Goal: Task Accomplishment & Management: Manage account settings

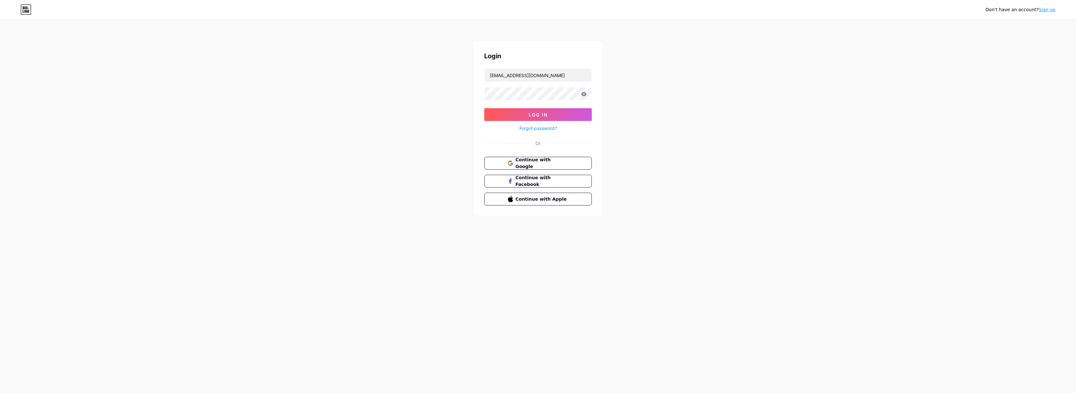
type input "info@tiehuus.nl"
click at [538, 115] on button "Log In" at bounding box center [538, 114] width 108 height 13
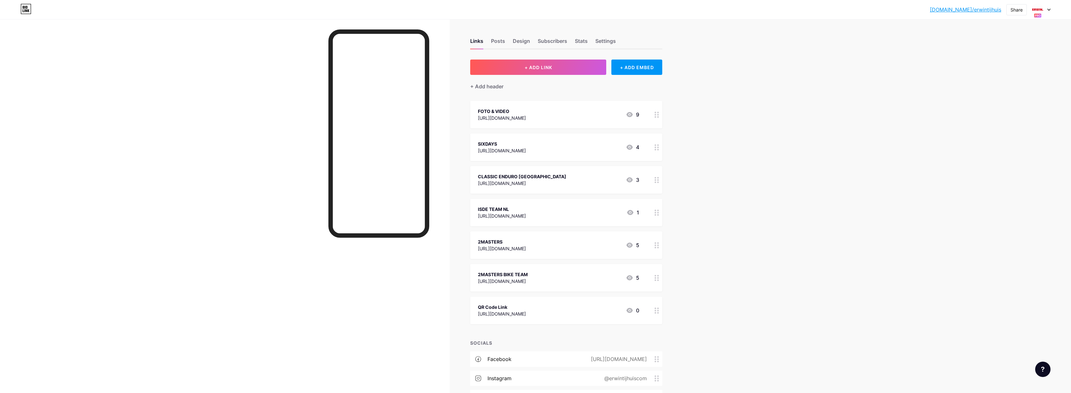
click at [556, 307] on div "QR Code Link https://qrco.de/bgMZhQ 0" at bounding box center [558, 310] width 161 height 15
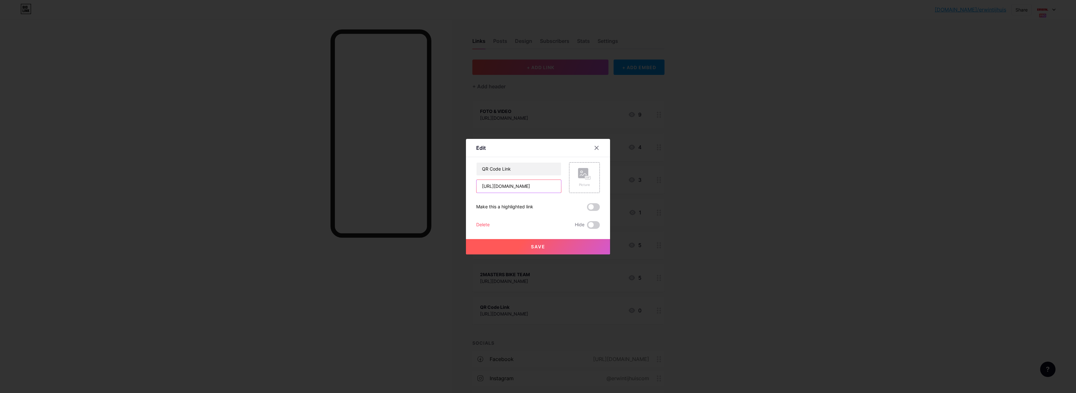
drag, startPoint x: 544, startPoint y: 188, endPoint x: 466, endPoint y: 183, distance: 78.3
click at [466, 183] on div "Edit Content YouTube Play YouTube video without leaving your page. ADD Vimeo Pl…" at bounding box center [538, 197] width 144 height 116
click at [598, 148] on icon at bounding box center [596, 147] width 5 height 5
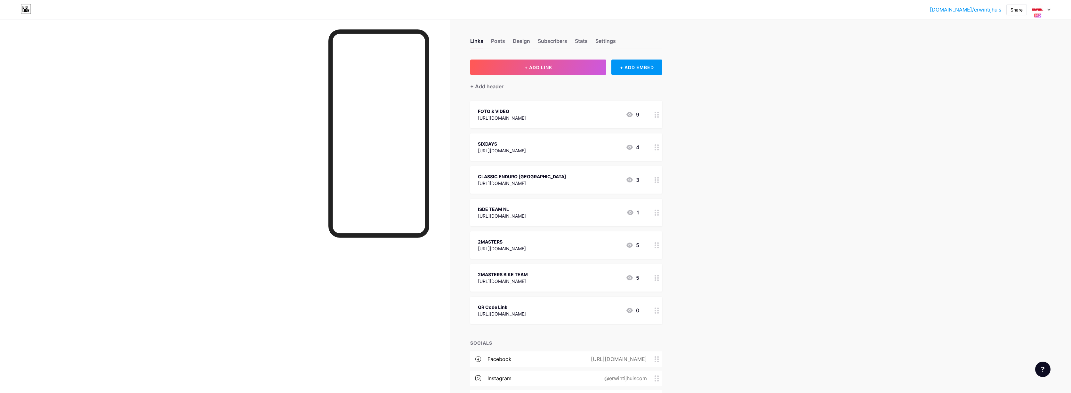
click at [1050, 6] on div at bounding box center [1041, 10] width 19 height 12
click at [1022, 60] on div "[DOMAIN_NAME]/erwintijhuiscom" at bounding box center [1018, 62] width 56 height 5
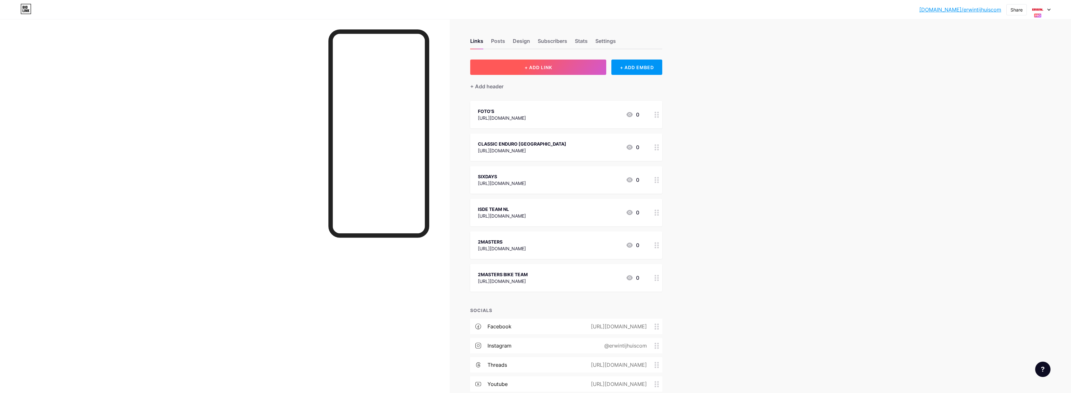
click at [514, 69] on button "+ ADD LINK" at bounding box center [538, 67] width 136 height 15
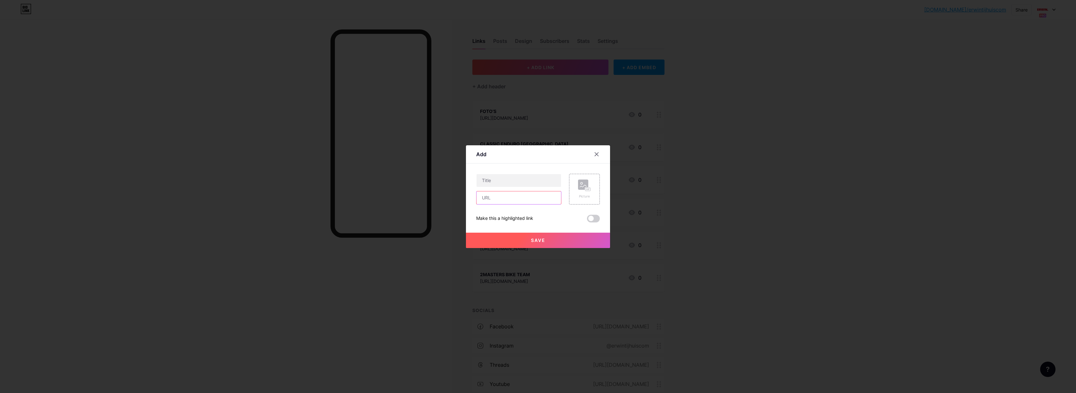
click at [487, 198] on input "text" at bounding box center [518, 197] width 85 height 13
paste input "[URL][DOMAIN_NAME]"
type input "https://qrco.de/bgMZhQ"
click at [499, 179] on input "text" at bounding box center [518, 180] width 85 height 13
type input "QR Code Link"
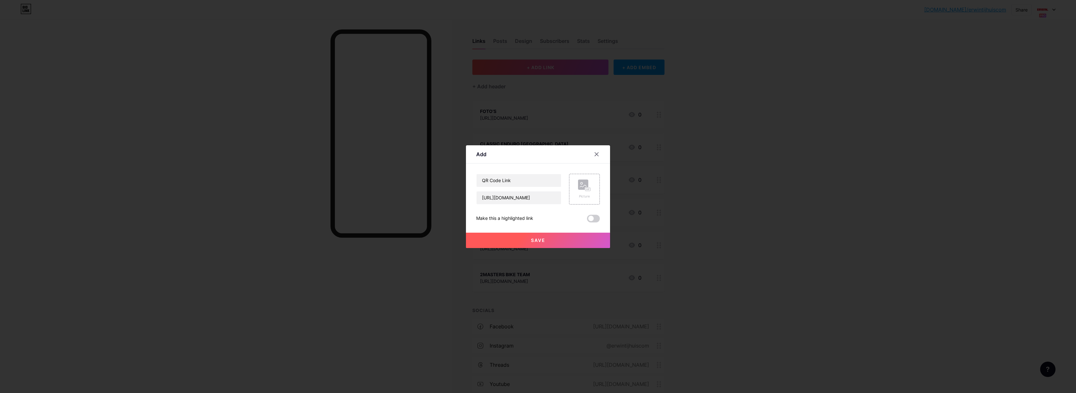
drag, startPoint x: 535, startPoint y: 240, endPoint x: 549, endPoint y: 238, distance: 14.3
click at [535, 240] on span "Save" at bounding box center [538, 240] width 14 height 5
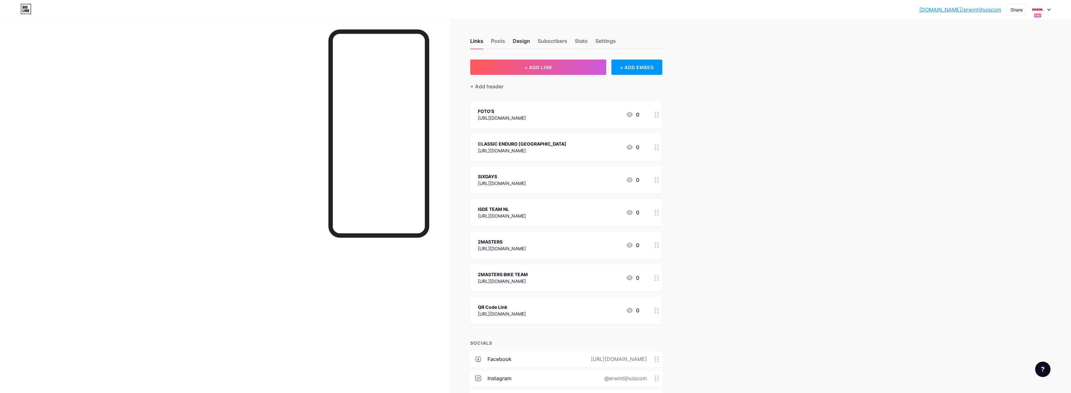
click at [530, 41] on div "Design" at bounding box center [521, 43] width 17 height 12
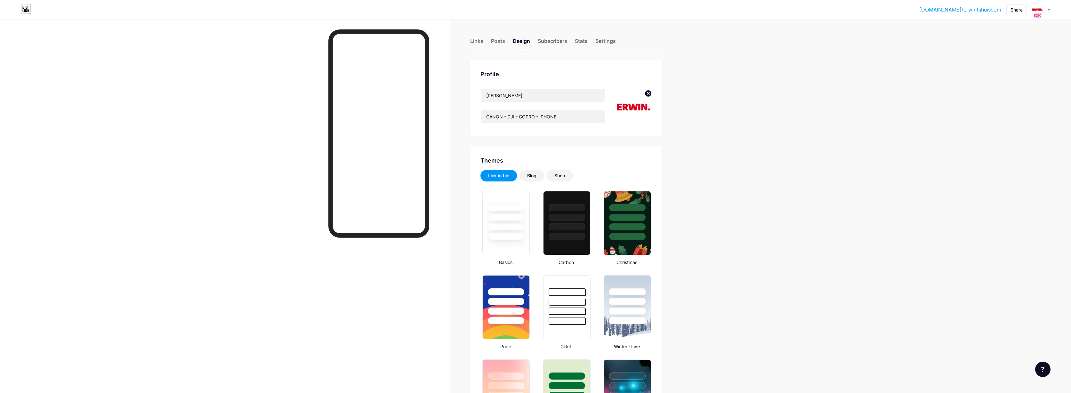
type input "#ffffff"
type input "#000000"
type input "#00364a"
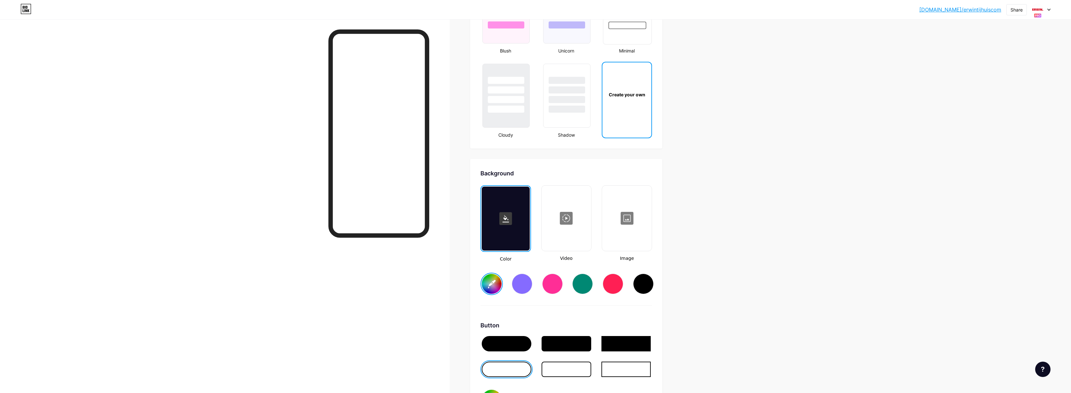
scroll to position [930, 0]
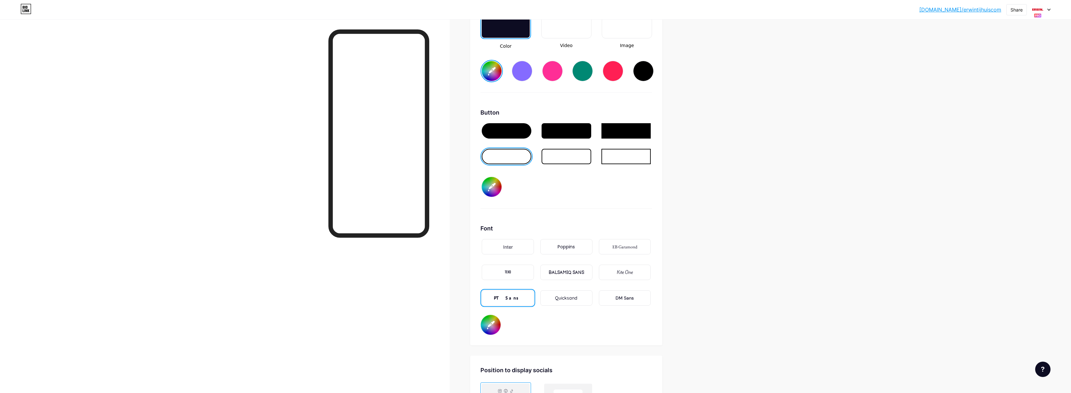
click at [497, 191] on input "#000000" at bounding box center [492, 187] width 20 height 20
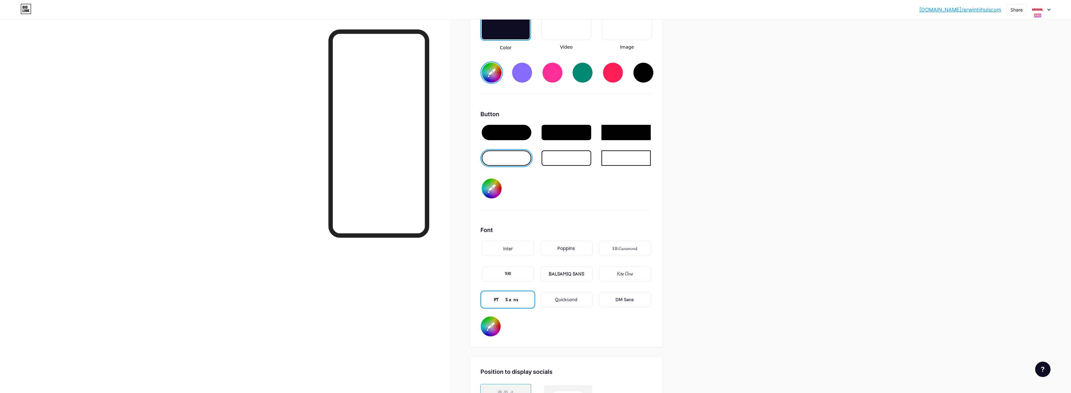
scroll to position [928, 0]
click at [607, 208] on div "Button #000000" at bounding box center [567, 160] width 172 height 101
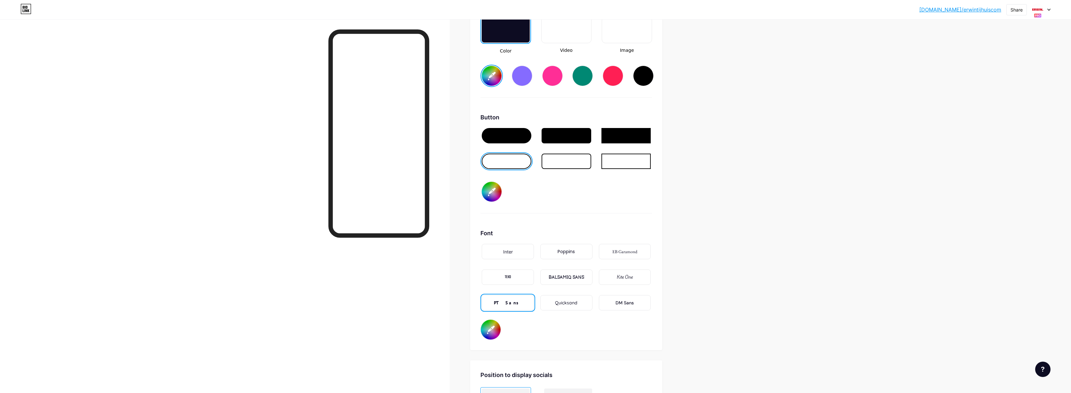
click at [496, 191] on input "#000000" at bounding box center [492, 192] width 20 height 20
click at [494, 196] on input "#000000" at bounding box center [492, 192] width 20 height 20
click at [603, 216] on div "Background Color Video Image #ffffff Button #000000 Font Inter Poppins EB Garam…" at bounding box center [567, 150] width 172 height 379
click at [601, 218] on div "Background Color Video Image #ffffff Button #000000 Font Inter Poppins EB Garam…" at bounding box center [567, 150] width 172 height 379
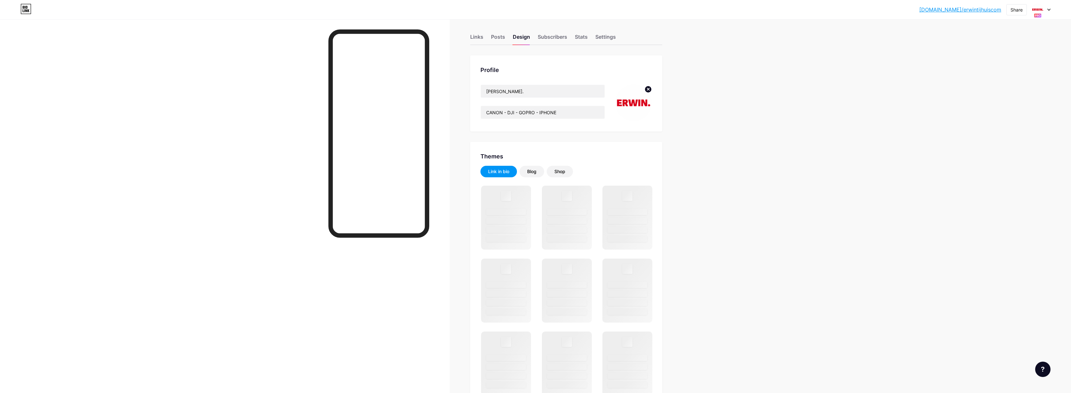
scroll to position [6, 0]
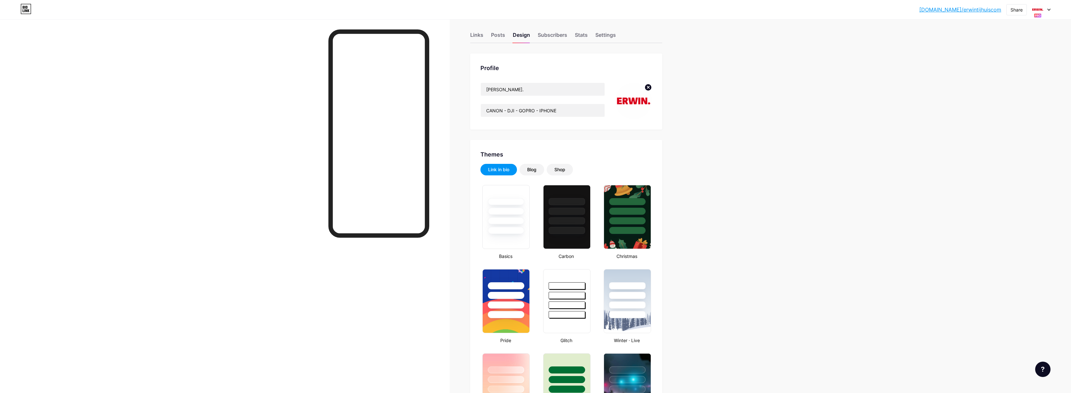
type input "#ffffff"
type input "#000000"
type input "#00364a"
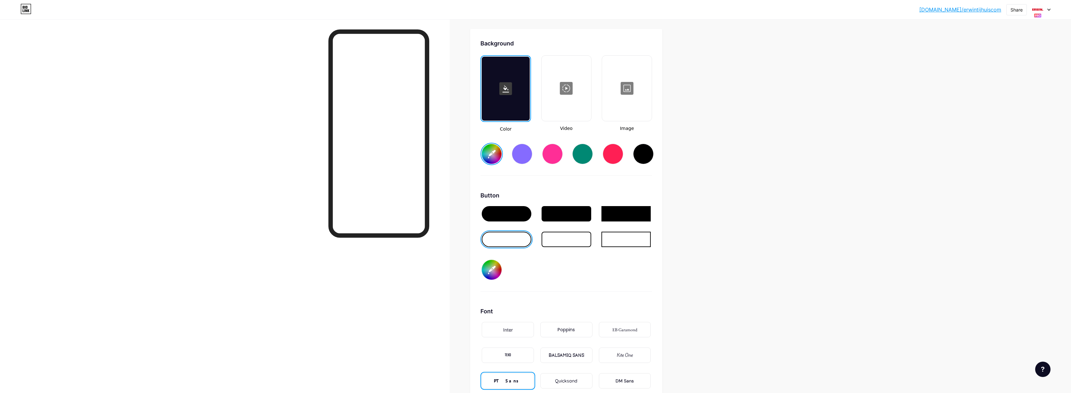
scroll to position [880, 0]
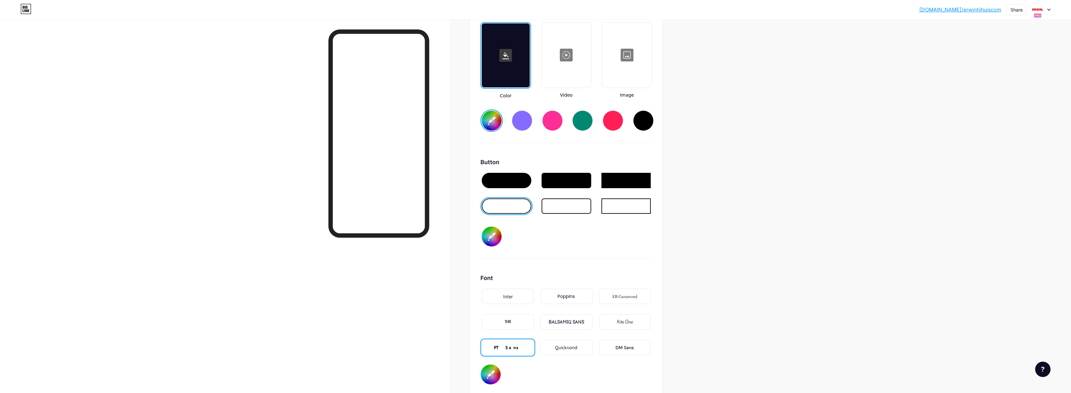
click at [503, 212] on div at bounding box center [507, 206] width 50 height 15
type input "#ffffff"
type input "#000000"
click at [493, 238] on input "#000000" at bounding box center [492, 237] width 20 height 20
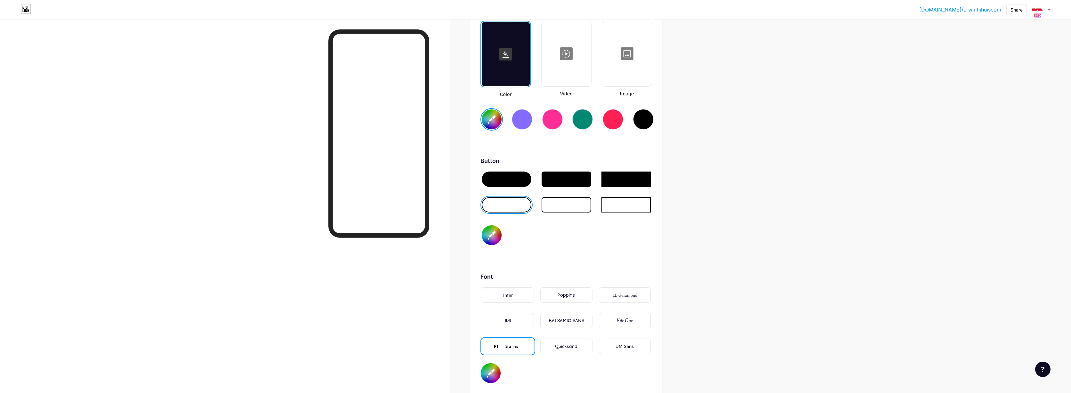
click at [493, 238] on input "#000000" at bounding box center [492, 235] width 20 height 20
type input "#ffffff"
type input "#000000"
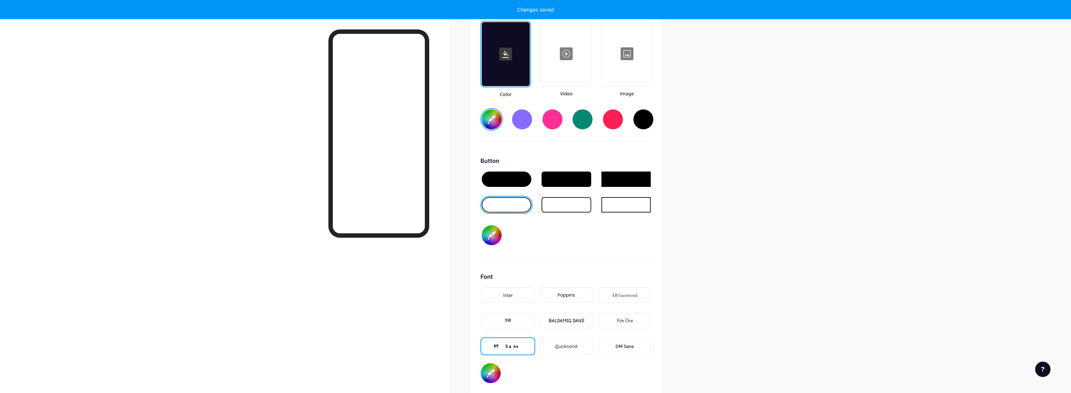
type input "#ffffff"
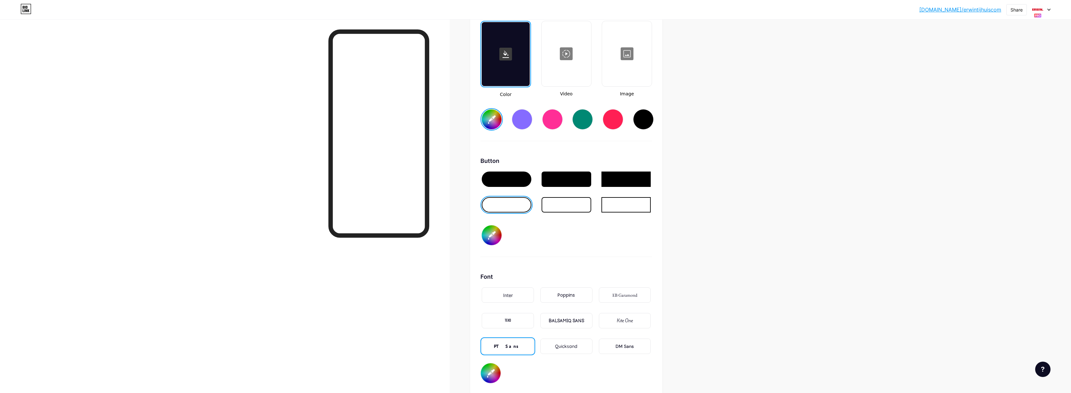
click at [494, 235] on input "#000000" at bounding box center [492, 235] width 20 height 20
type input "#da001a"
click at [494, 235] on input "#da001a" at bounding box center [492, 235] width 20 height 20
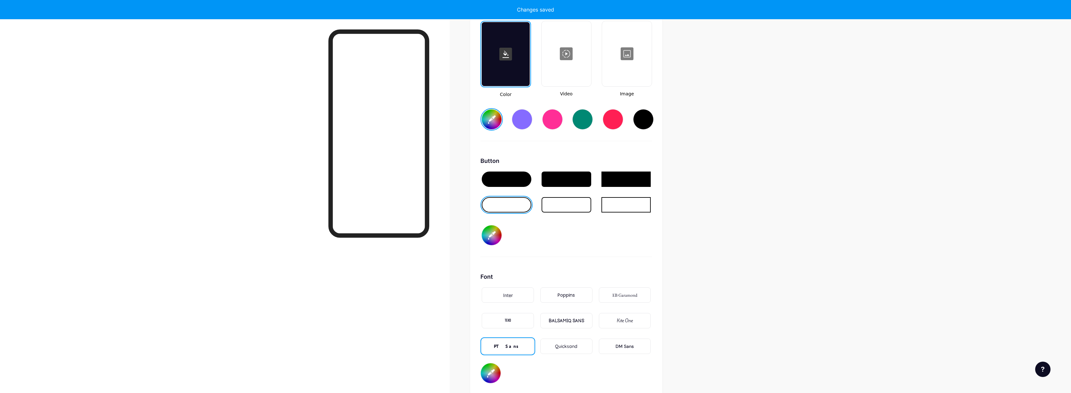
type input "#ffffff"
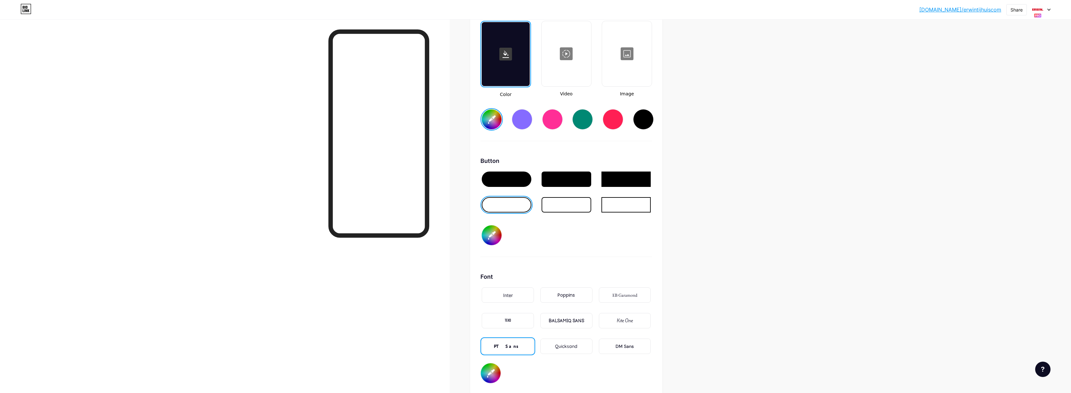
click at [568, 241] on div "Button #da001a" at bounding box center [567, 207] width 172 height 101
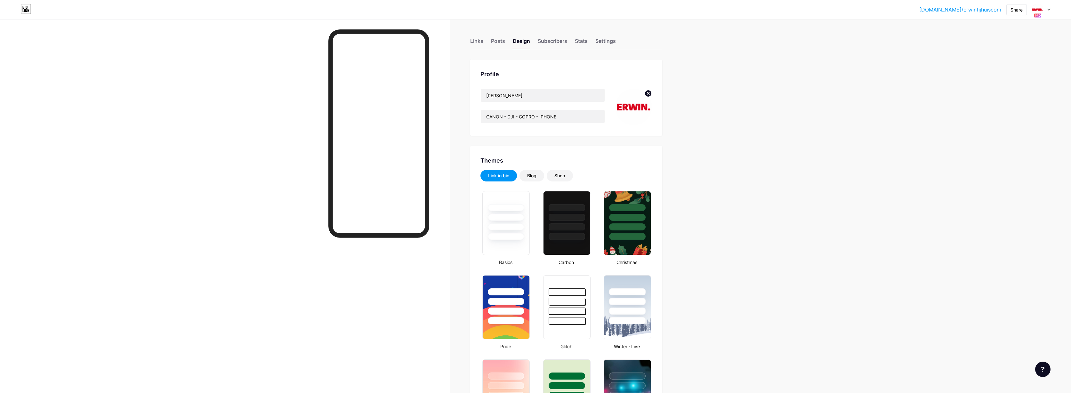
scroll to position [0, 0]
click at [1050, 10] on icon at bounding box center [1049, 10] width 3 height 2
click at [1006, 59] on div "ERWIN. bio.link/erwintijhuis" at bounding box center [1017, 59] width 54 height 12
type input "#ffffff"
type input "#000000"
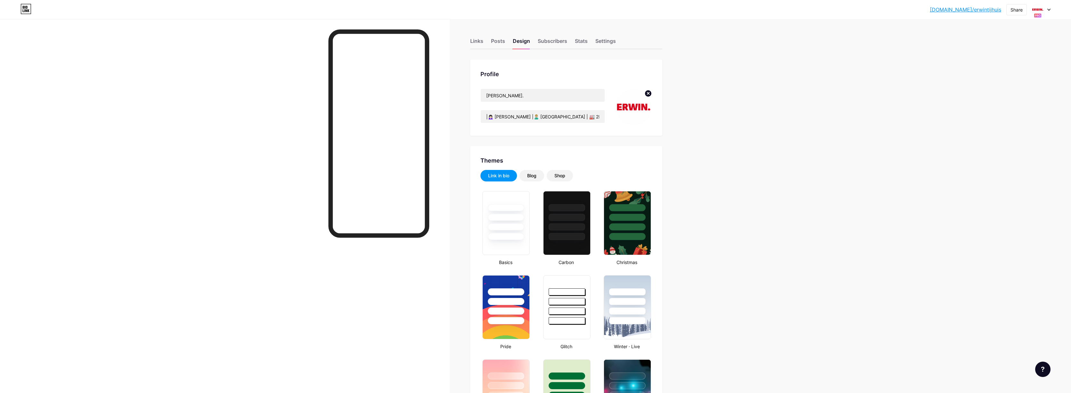
type input "#000000"
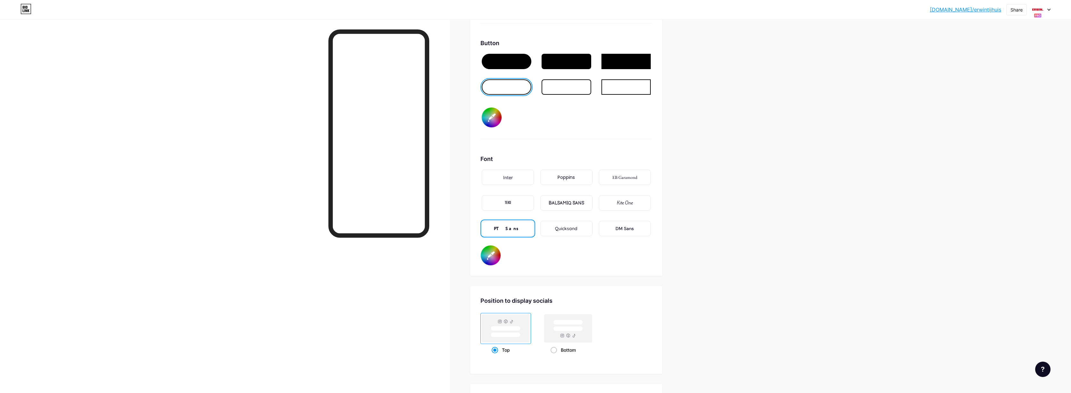
scroll to position [997, 0]
click at [495, 120] on input "#000000" at bounding box center [492, 120] width 20 height 20
click at [494, 119] on input "#000000" at bounding box center [492, 120] width 20 height 20
type input "#da001a"
click at [594, 155] on div "Background Color Video Image #ffffff Button #da001a Font Inter Poppins EB Garam…" at bounding box center [567, 78] width 172 height 379
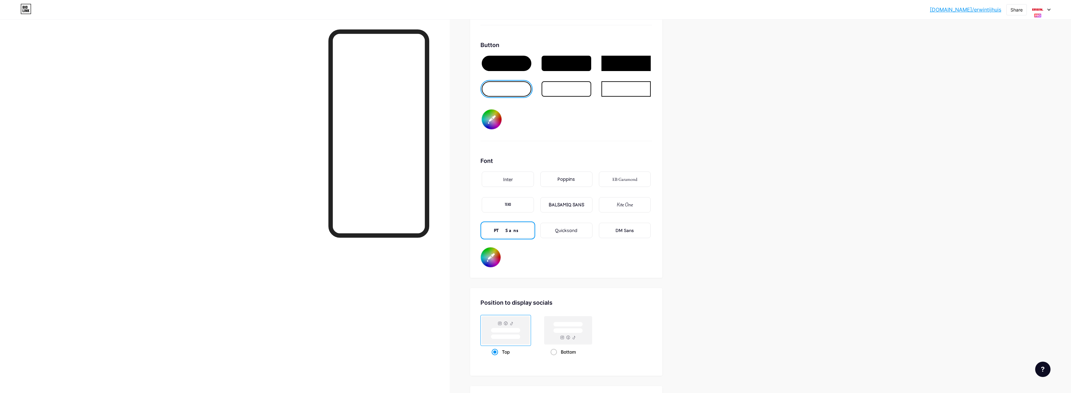
click at [513, 93] on div at bounding box center [507, 88] width 50 height 15
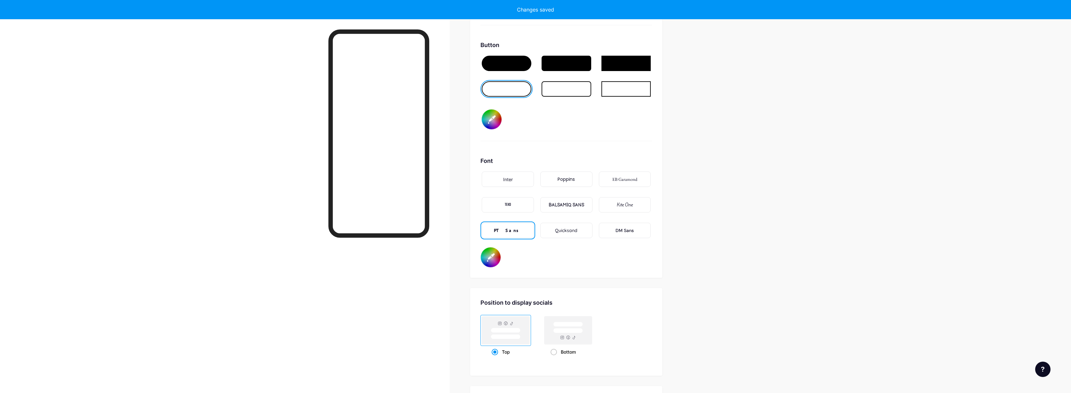
type input "#ffffff"
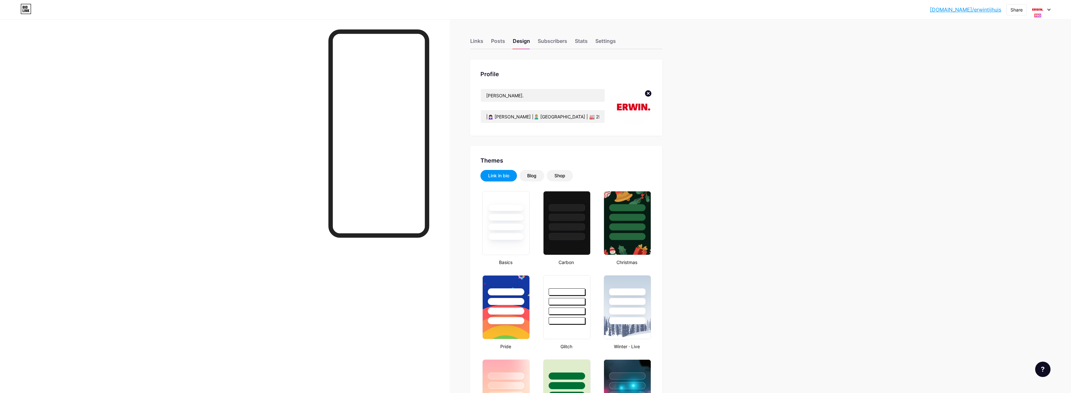
scroll to position [0, 0]
click at [483, 41] on div "Links" at bounding box center [476, 43] width 13 height 12
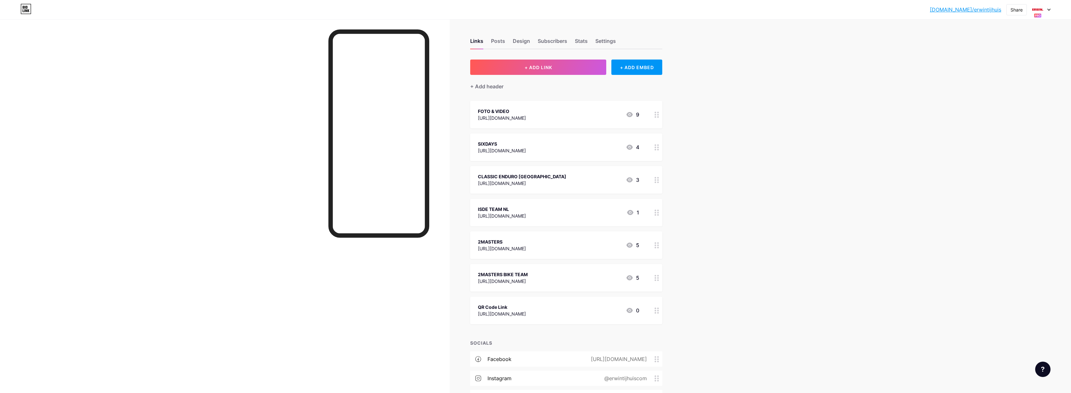
click at [1048, 9] on icon at bounding box center [1049, 10] width 3 height 2
click at [1010, 55] on div "[PERSON_NAME]." at bounding box center [1018, 56] width 56 height 5
click at [1050, 11] on icon at bounding box center [1049, 10] width 3 height 2
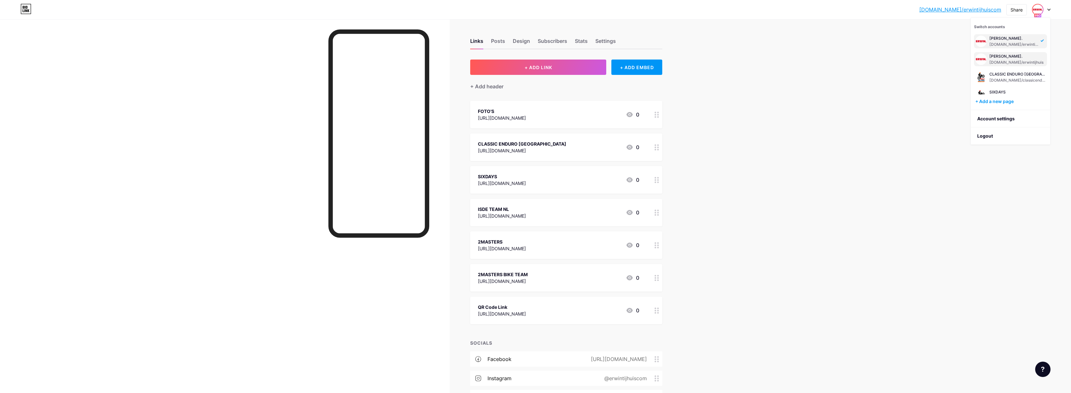
click at [1008, 55] on div "[PERSON_NAME]." at bounding box center [1017, 56] width 54 height 5
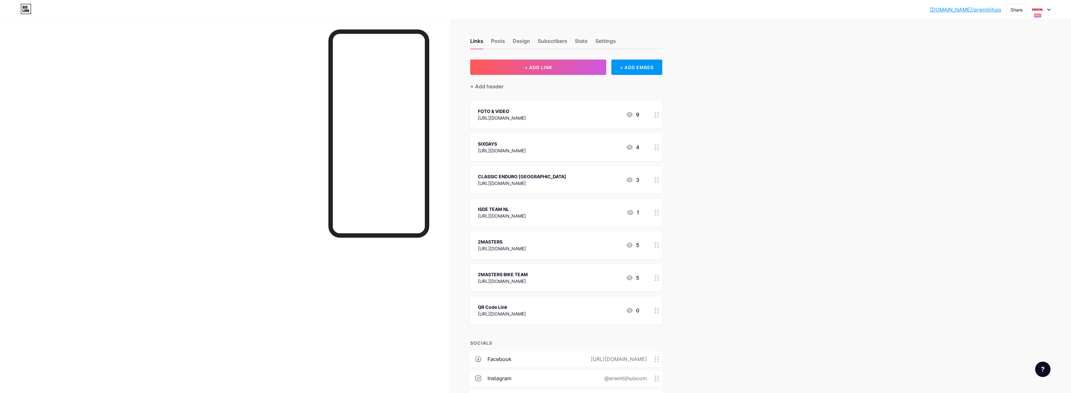
click at [1046, 10] on div at bounding box center [1041, 10] width 19 height 12
click at [987, 133] on li "Logout" at bounding box center [1010, 135] width 79 height 17
